Goal: Information Seeking & Learning: Learn about a topic

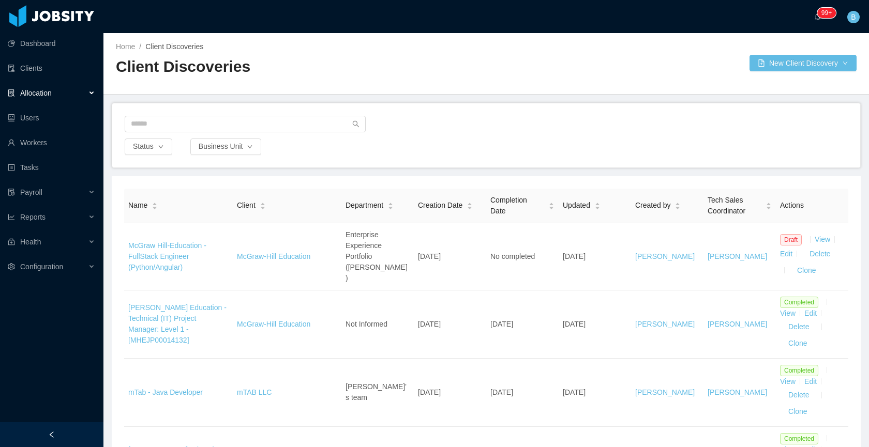
click at [50, 85] on div "Allocation" at bounding box center [51, 93] width 103 height 21
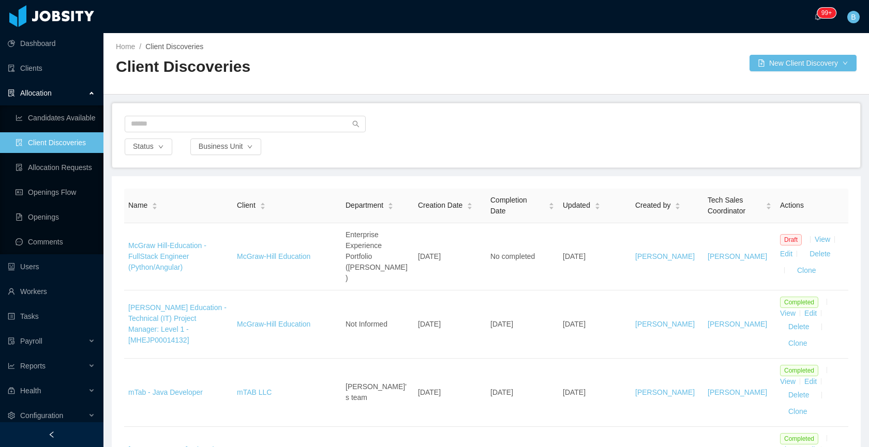
click at [55, 145] on link "Client Discoveries" at bounding box center [56, 142] width 80 height 21
click at [42, 168] on link "Allocation Requests" at bounding box center [56, 167] width 80 height 21
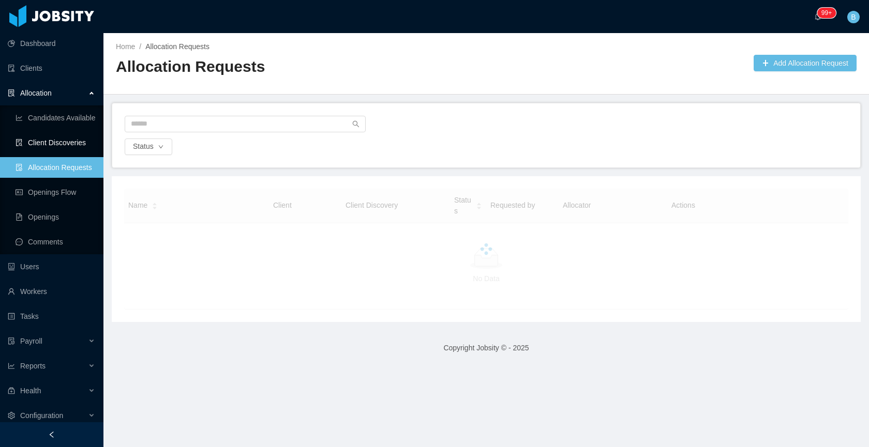
click at [53, 139] on link "Client Discoveries" at bounding box center [56, 142] width 80 height 21
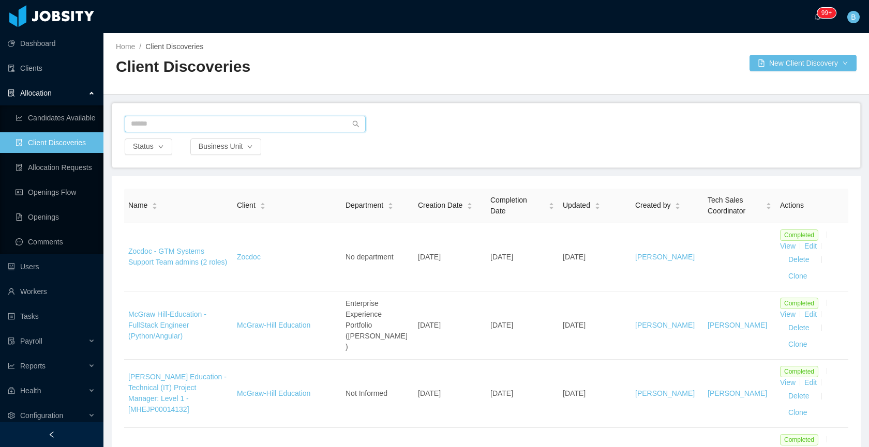
click at [259, 124] on input "text" at bounding box center [245, 124] width 241 height 17
click at [223, 122] on input "text" at bounding box center [245, 124] width 241 height 17
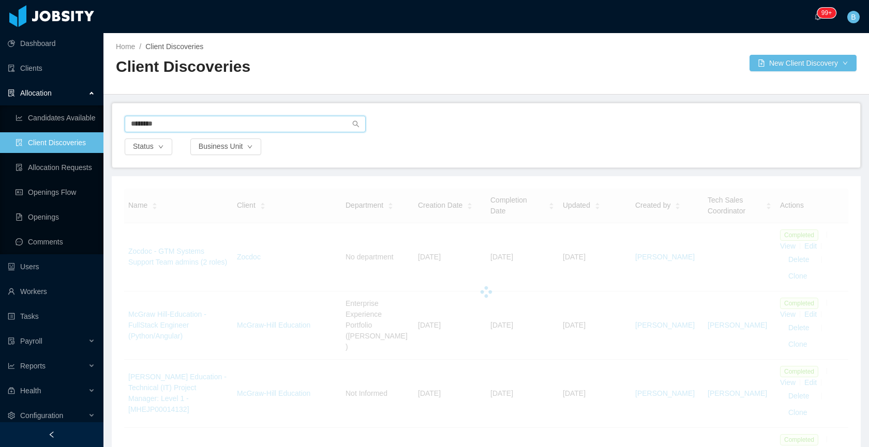
type input "********"
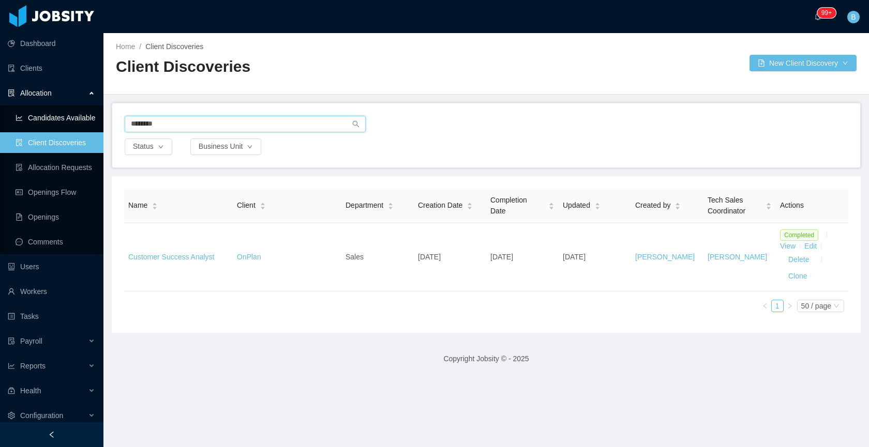
drag, startPoint x: 182, startPoint y: 126, endPoint x: 74, endPoint y: 124, distance: 107.6
click at [74, 124] on section "Dashboard Clients Allocation Candidates Available Client Discoveries Allocation…" at bounding box center [434, 223] width 869 height 447
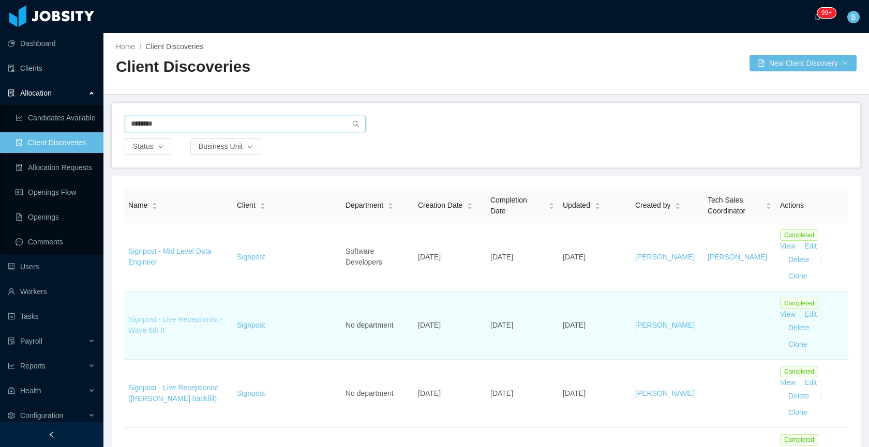
type input "********"
click at [188, 319] on link "Signpost - Live Receptionist - Wave 6th II" at bounding box center [175, 324] width 94 height 19
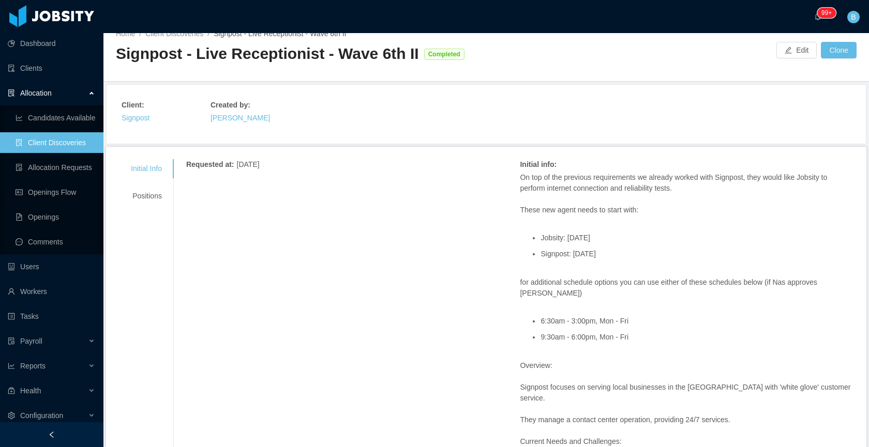
scroll to position [5, 0]
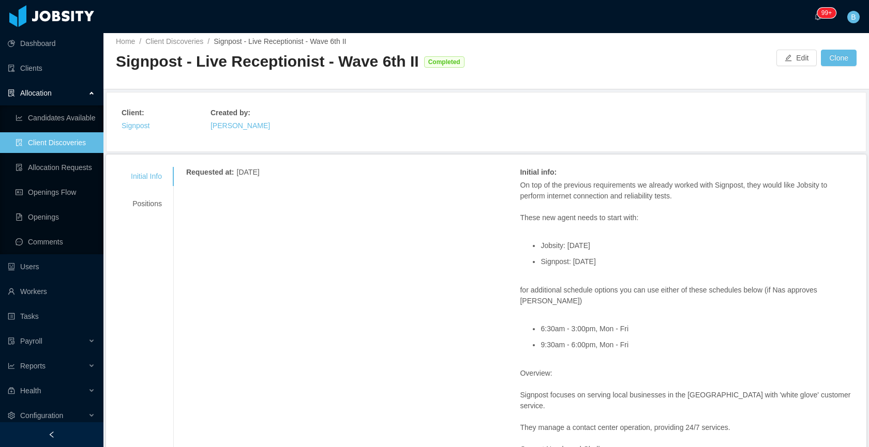
click at [430, 97] on div "Client : Signpost Created by : Alfredo Orjuela" at bounding box center [486, 122] width 754 height 54
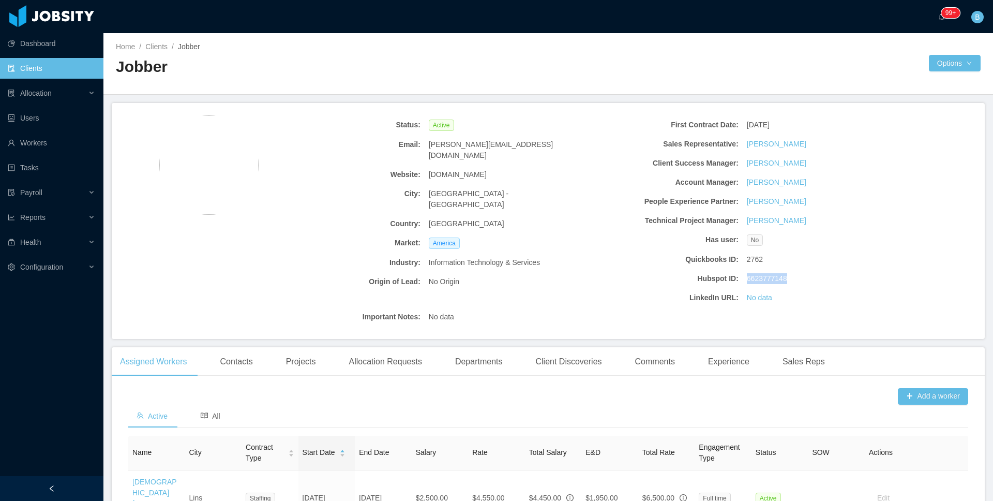
scroll to position [66, 0]
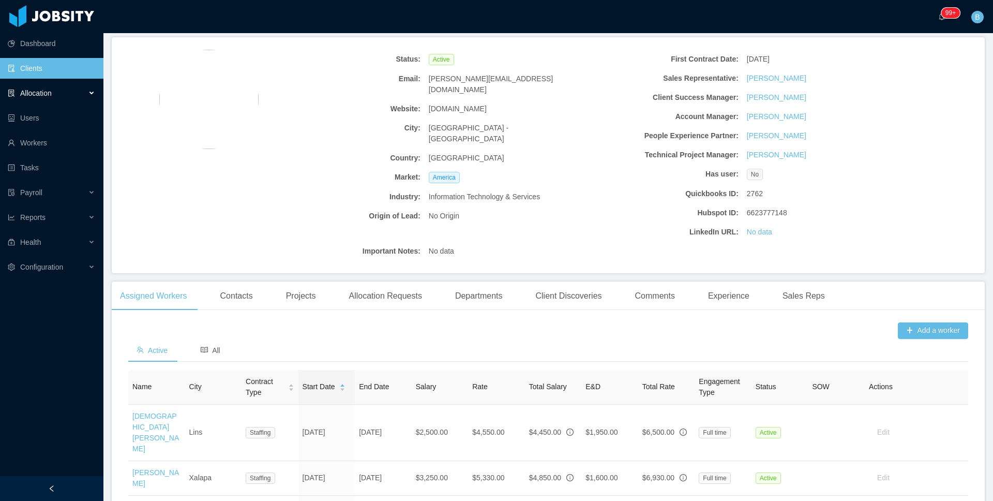
click at [38, 96] on span "Allocation" at bounding box center [36, 93] width 32 height 8
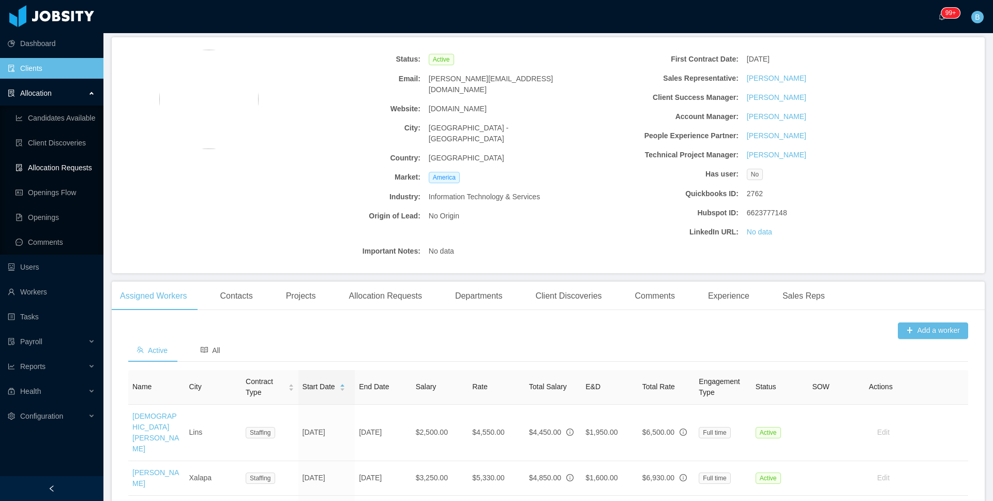
click at [56, 167] on link "Allocation Requests" at bounding box center [56, 167] width 80 height 21
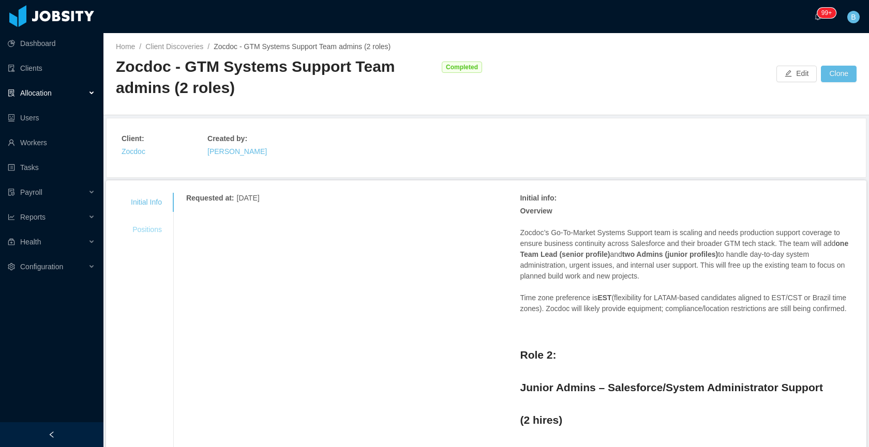
click at [159, 225] on div "Positions" at bounding box center [146, 229] width 56 height 19
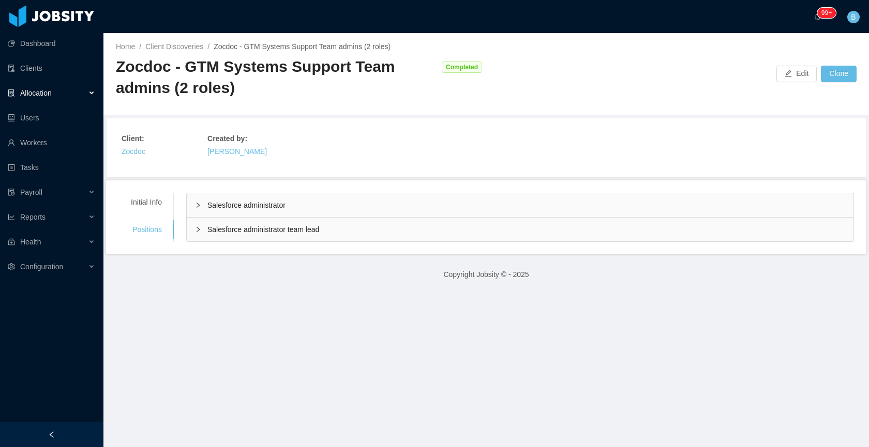
click at [265, 210] on div "Salesforce administrator" at bounding box center [520, 205] width 667 height 24
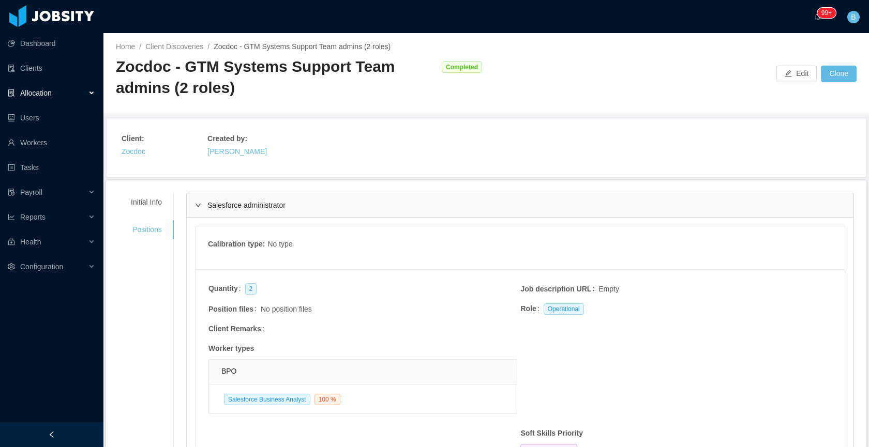
click at [278, 206] on span "Salesforce administrator" at bounding box center [246, 205] width 78 height 8
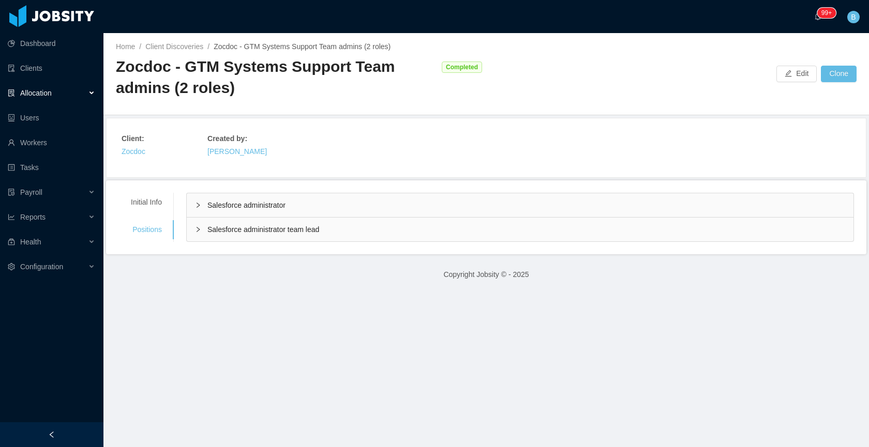
click at [270, 236] on div "Salesforce administrator team lead" at bounding box center [520, 230] width 667 height 24
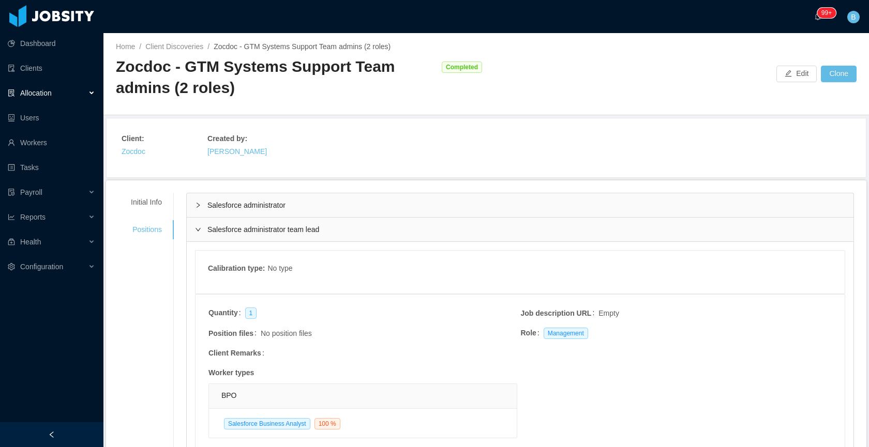
click at [285, 229] on span "Salesforce administrator team lead" at bounding box center [263, 229] width 112 height 8
